Goal: Check status

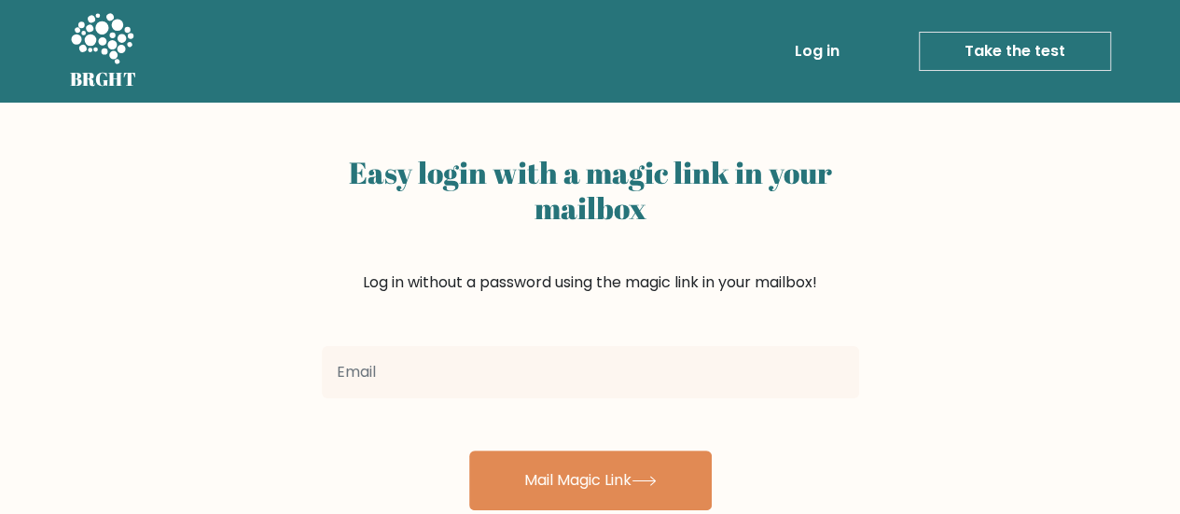
click at [502, 384] on input "email" at bounding box center [590, 372] width 537 height 52
type input "connor.murray@swale.at"
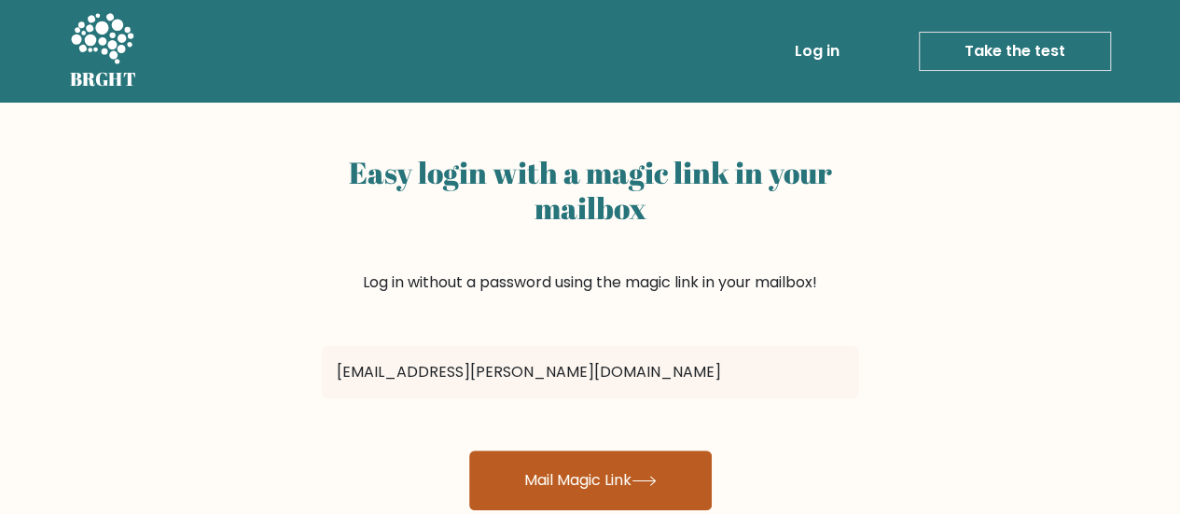
click at [565, 468] on button "Mail Magic Link" at bounding box center [590, 481] width 243 height 60
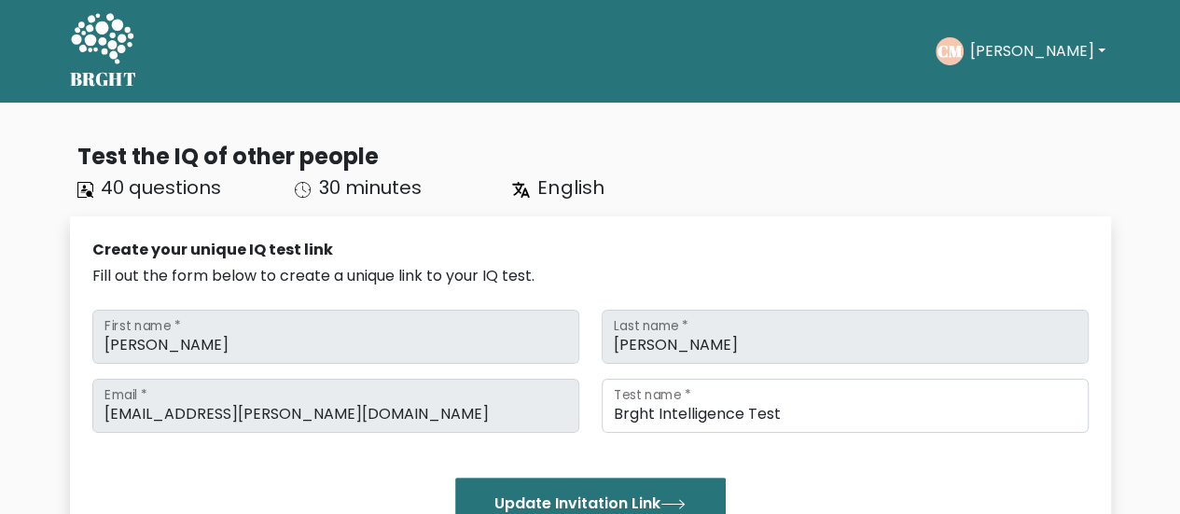
click at [655, 241] on div "Create your unique IQ test link" at bounding box center [590, 250] width 997 height 22
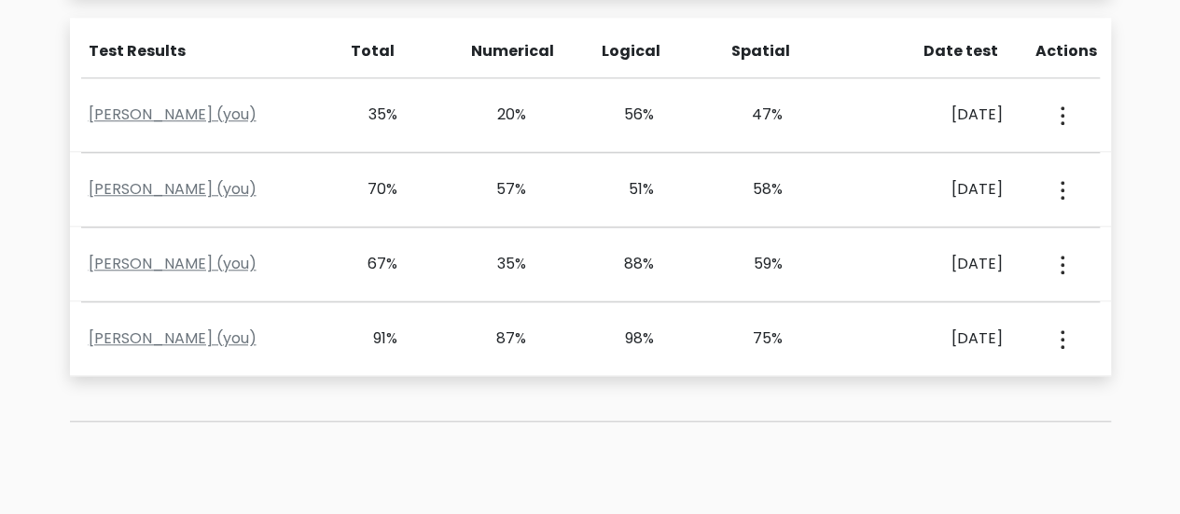
scroll to position [858, 0]
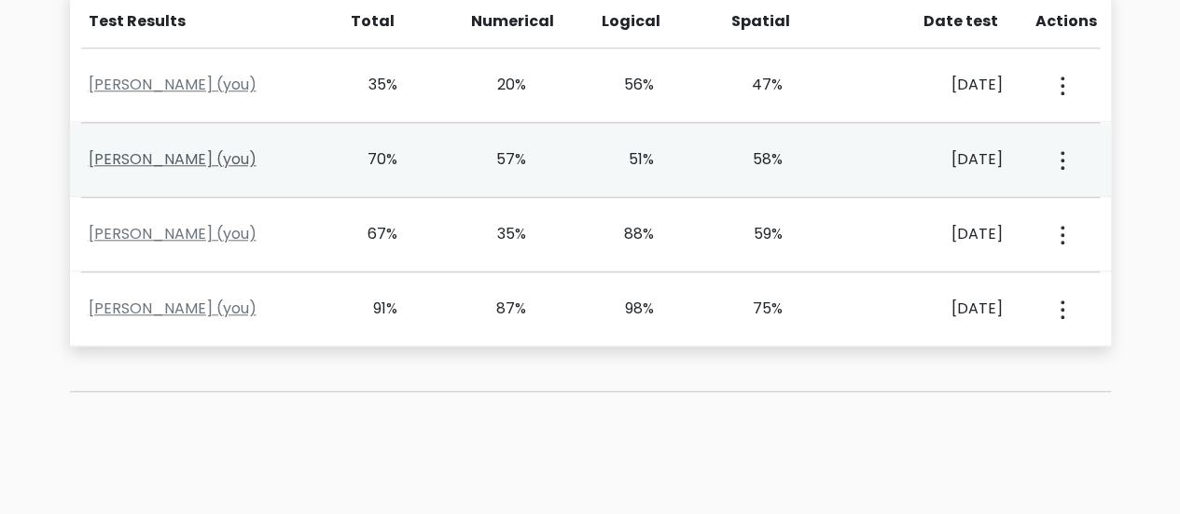
click at [193, 160] on link "Connor Murray (you)" at bounding box center [173, 158] width 168 height 21
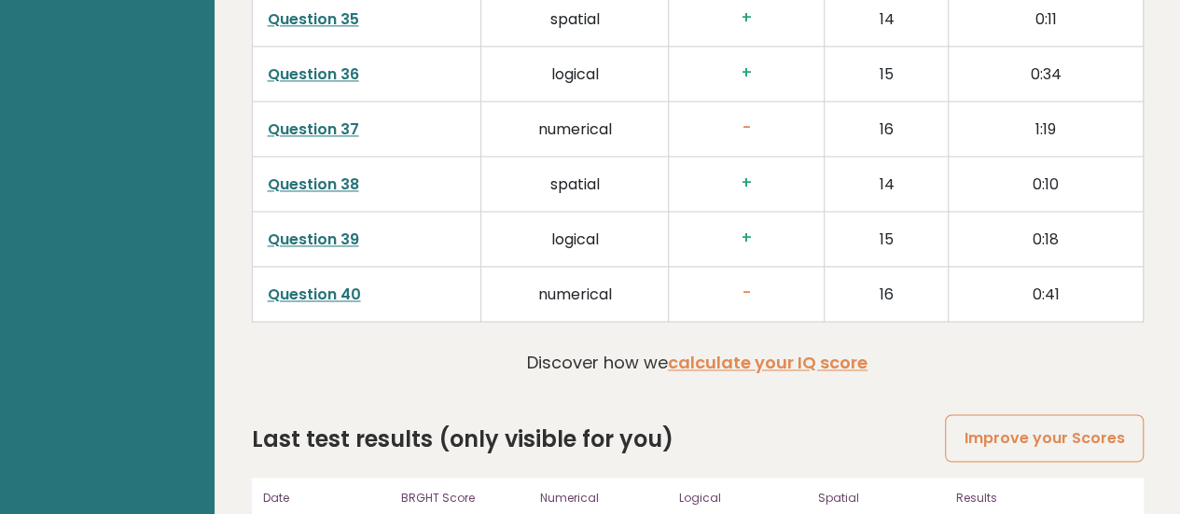
scroll to position [5085, 0]
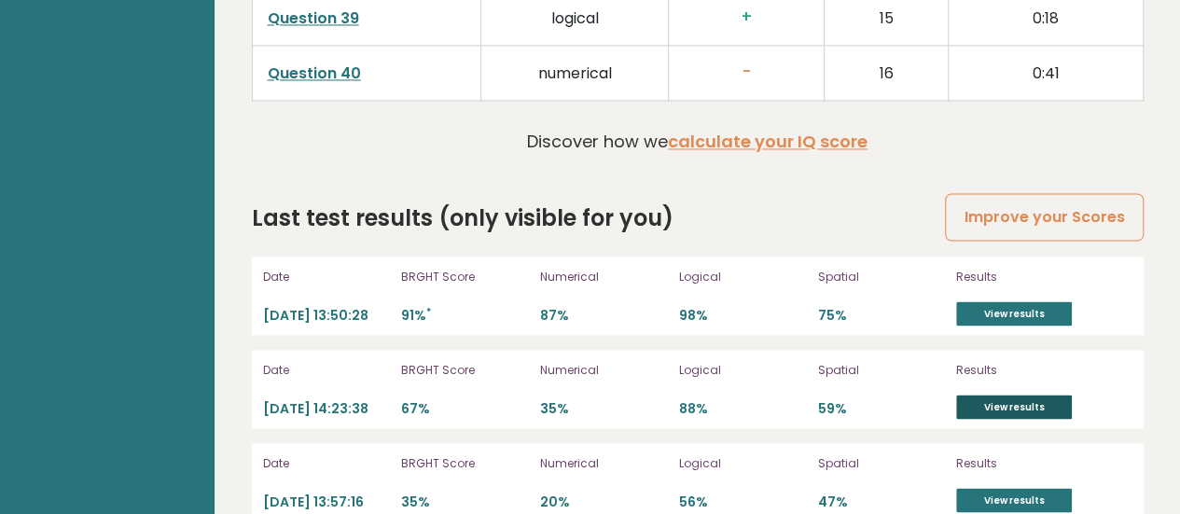
click at [993, 395] on link "View results" at bounding box center [1014, 407] width 116 height 24
click at [991, 301] on link "View results" at bounding box center [1014, 313] width 116 height 24
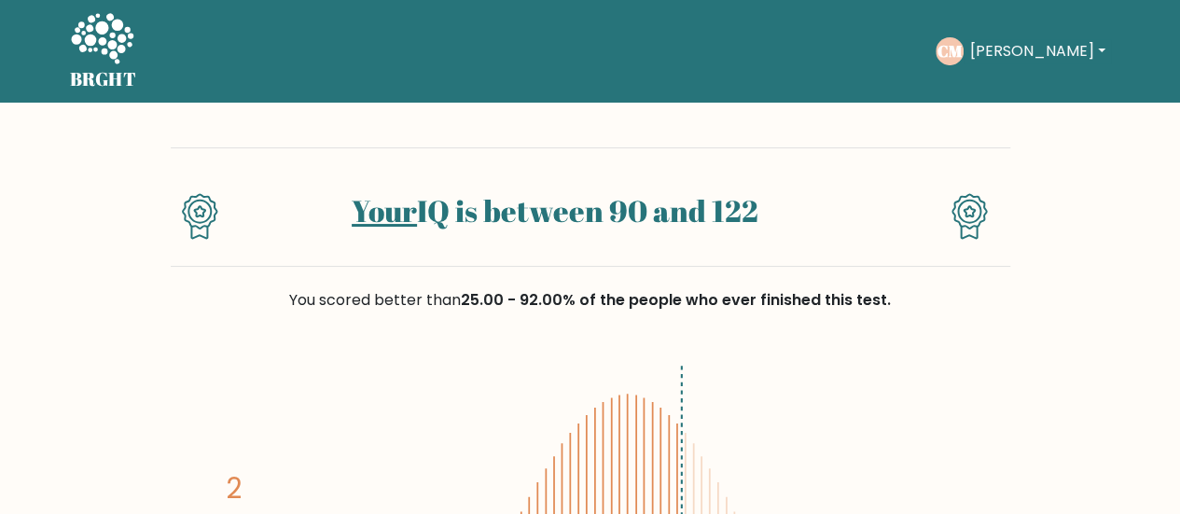
click at [838, 348] on div "You scored better than 25.00 - 92.00% of the people who ever finished this test." at bounding box center [591, 312] width 840 height 90
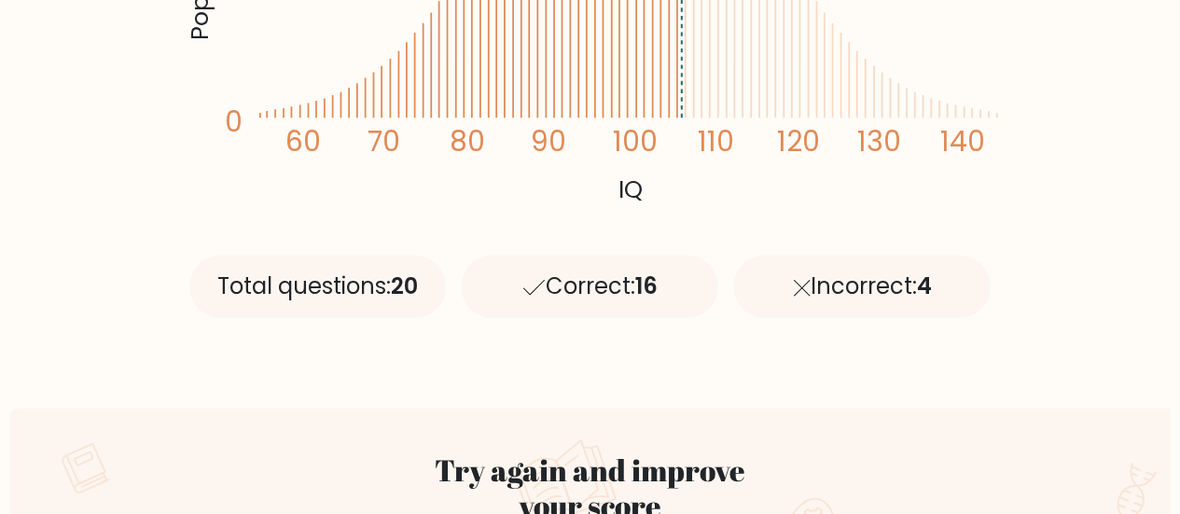
scroll to position [709, 0]
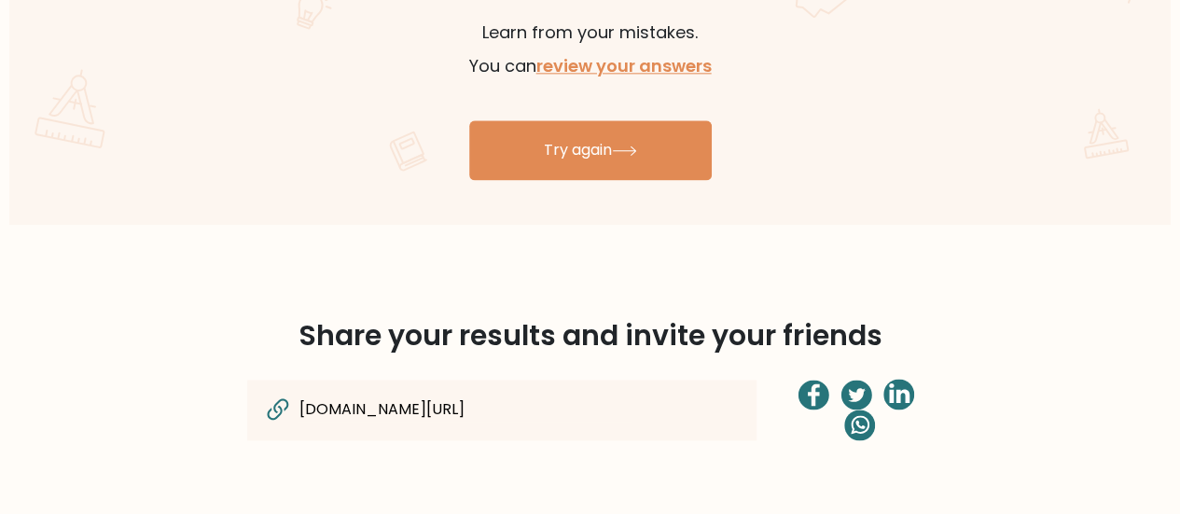
scroll to position [1232, 0]
